Goal: Find specific page/section: Find specific page/section

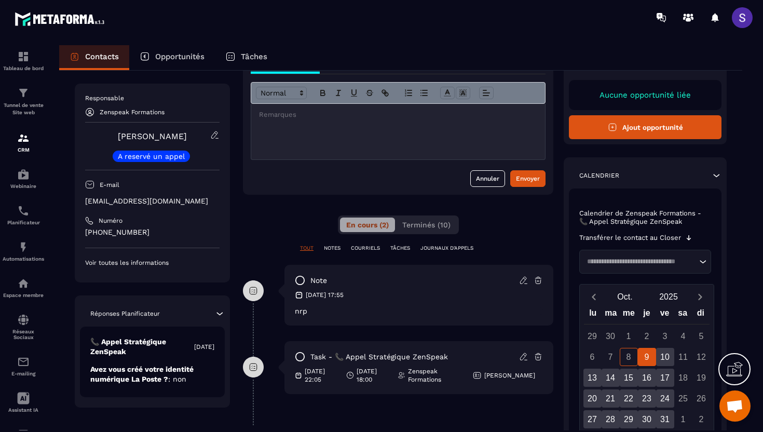
scroll to position [59, 0]
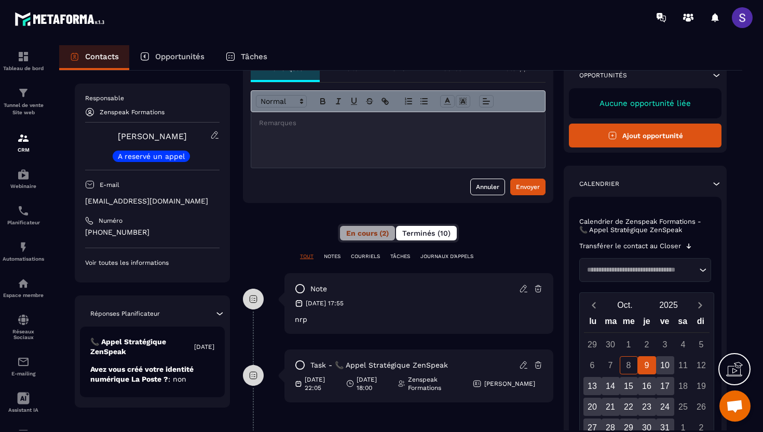
click at [432, 228] on button "Terminés (10)" at bounding box center [426, 233] width 61 height 15
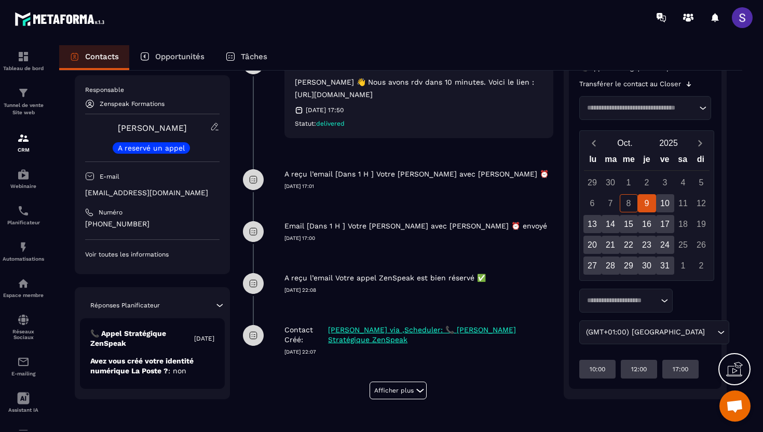
scroll to position [0, 0]
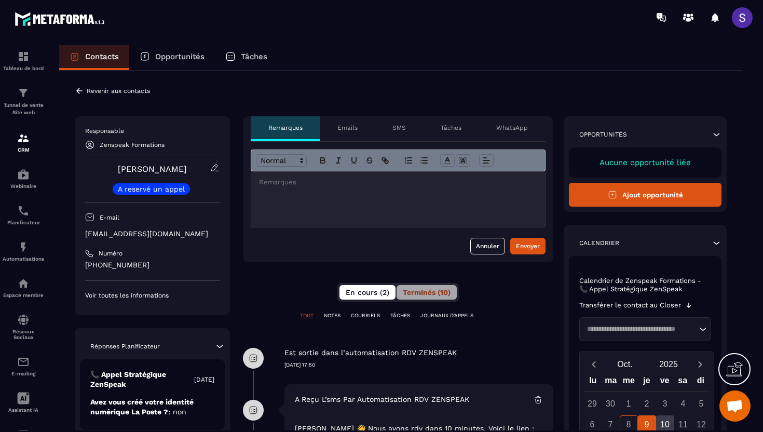
click at [369, 292] on span "En cours (2)" at bounding box center [368, 292] width 44 height 8
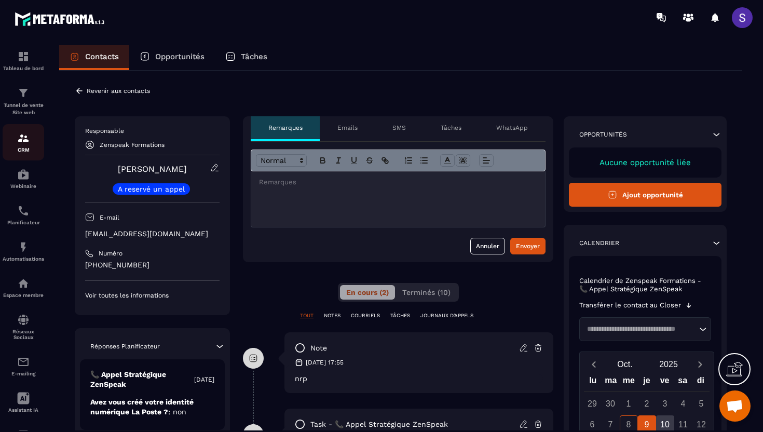
click at [25, 145] on div "CRM" at bounding box center [24, 142] width 42 height 21
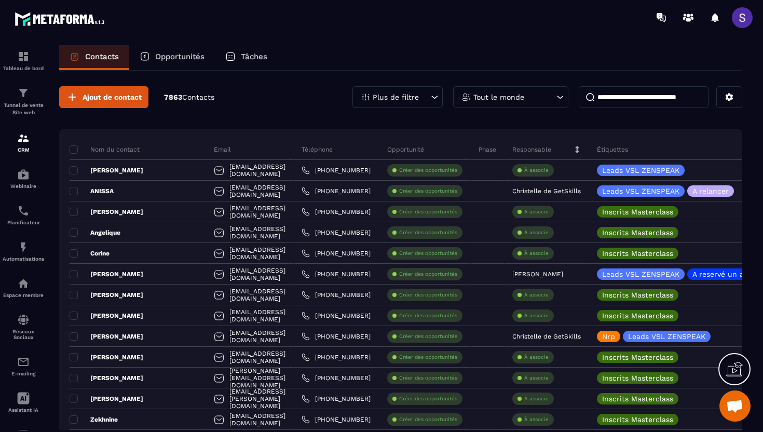
click at [595, 98] on input at bounding box center [644, 97] width 130 height 22
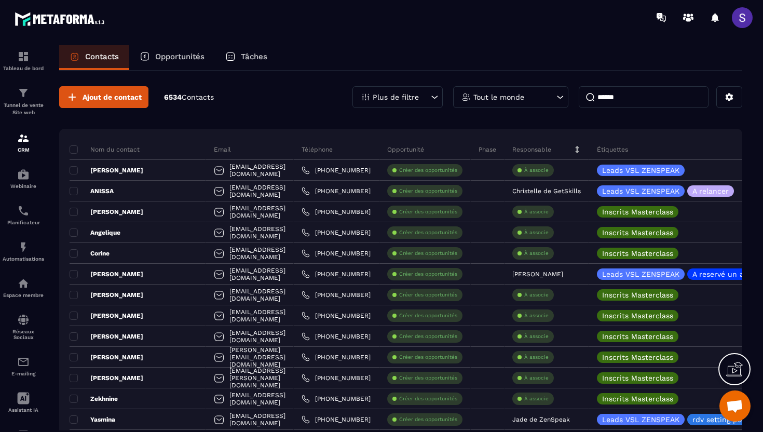
type input "******"
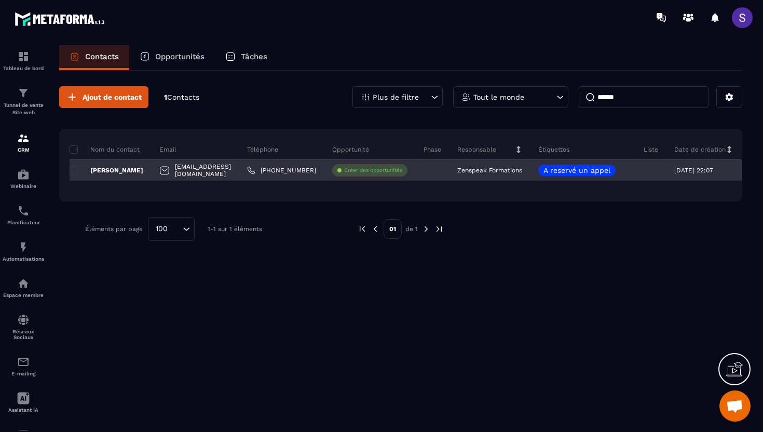
click at [120, 169] on p "[PERSON_NAME]" at bounding box center [107, 170] width 74 height 8
